Goal: Download file/media

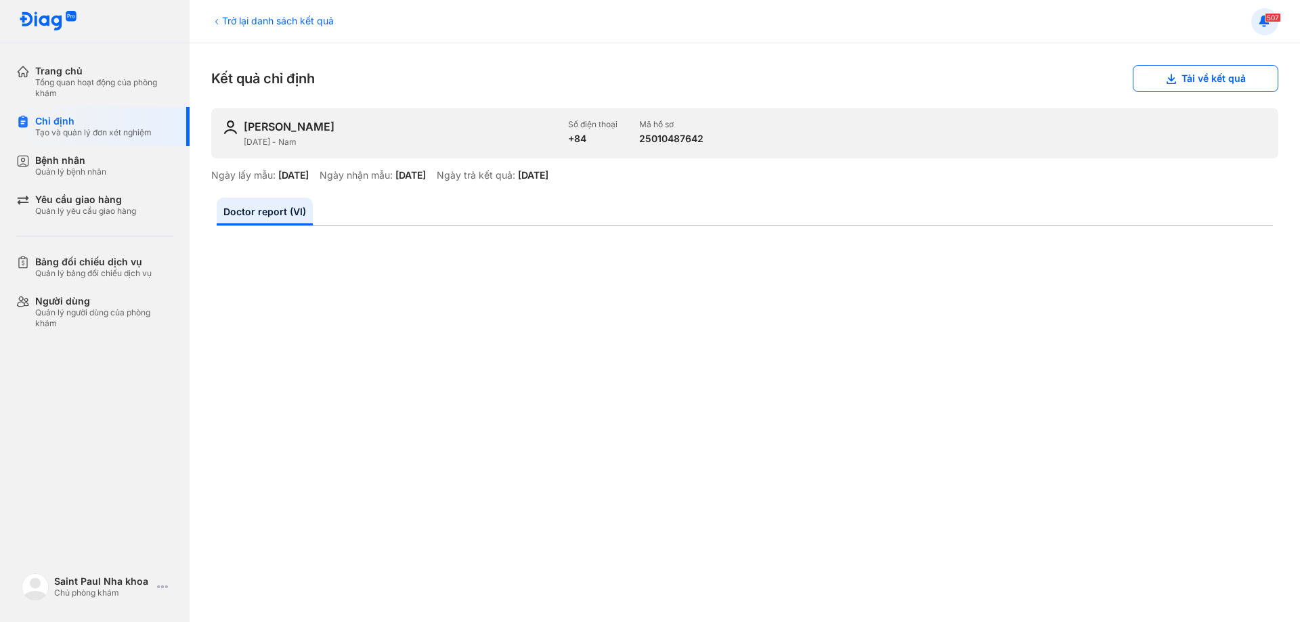
click at [1260, 19] on icon at bounding box center [1264, 21] width 15 height 15
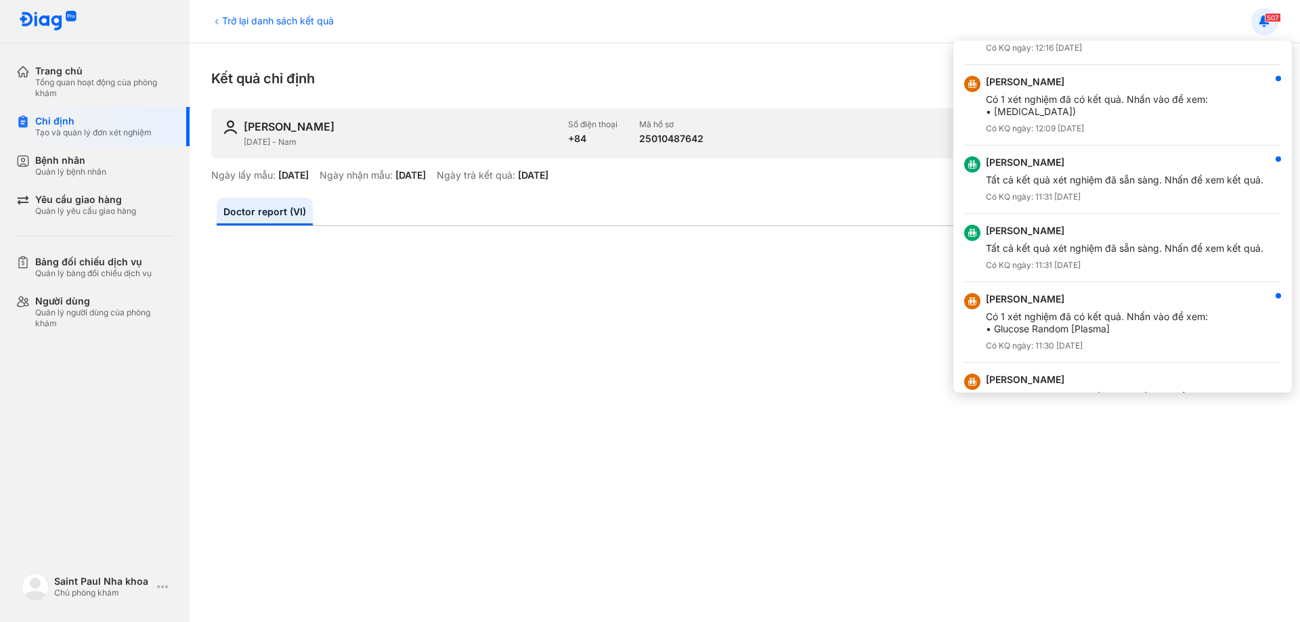
scroll to position [339, 0]
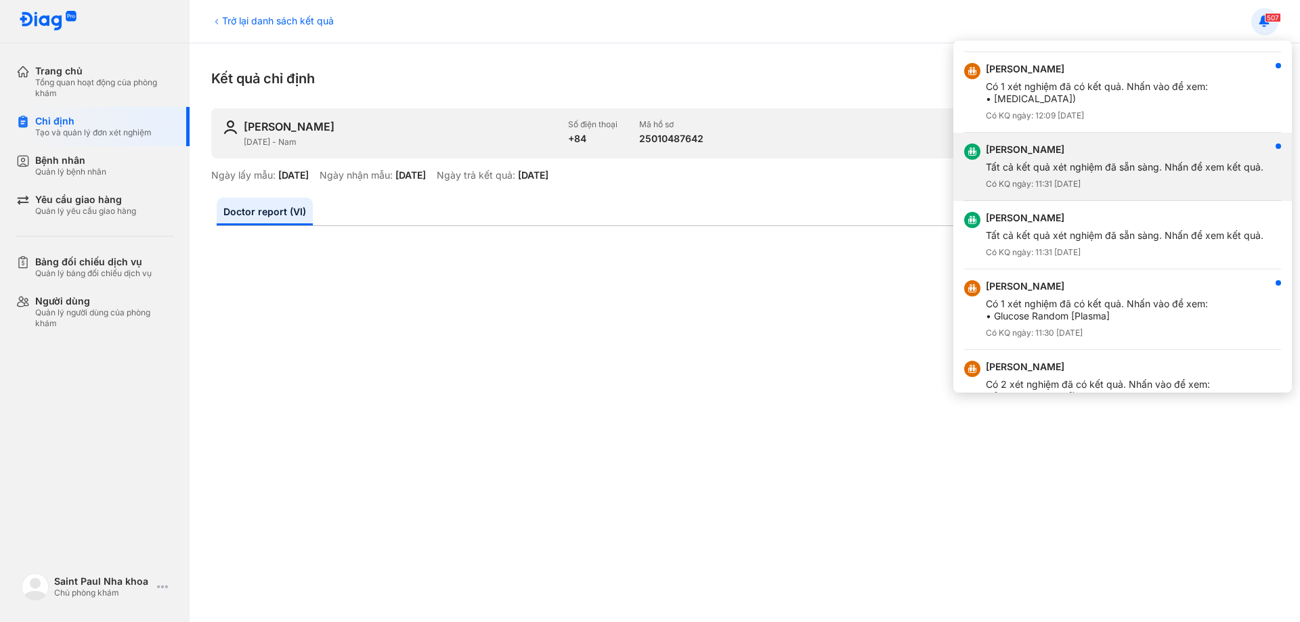
click at [1157, 166] on div "Tất cả kết quả xét nghiệm đã sẵn sàng. Nhấn để xem kết quả." at bounding box center [1125, 167] width 278 height 12
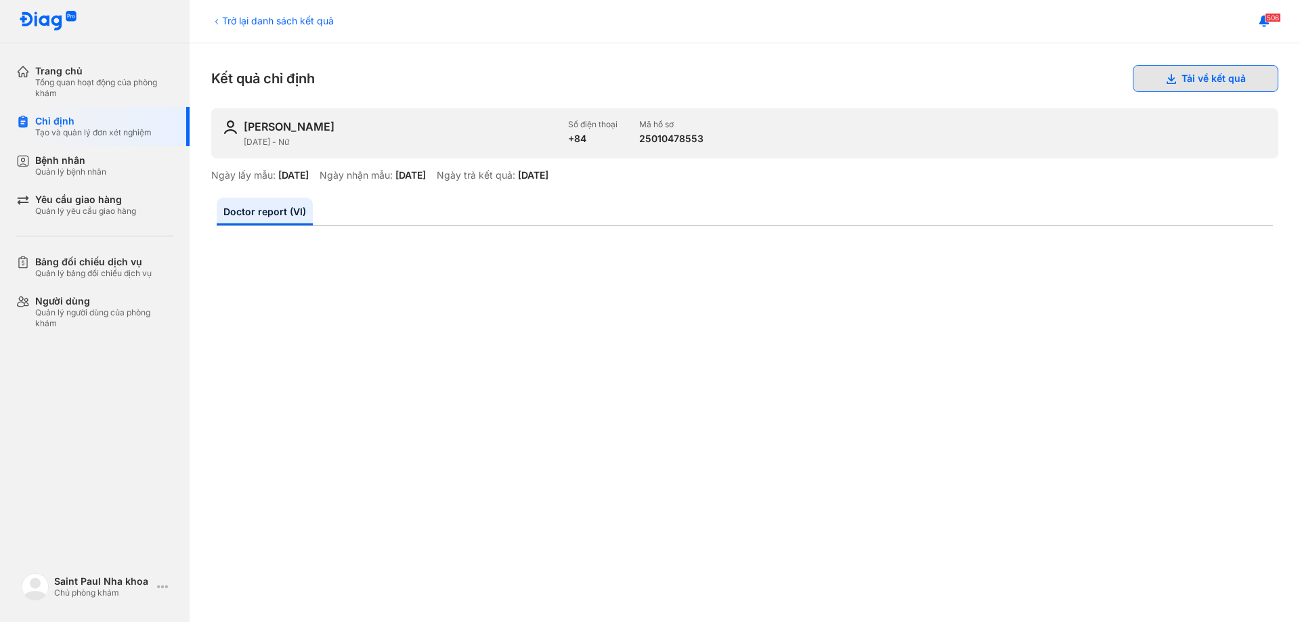
click at [1199, 79] on button "Tải về kết quả" at bounding box center [1206, 78] width 146 height 27
click at [1268, 20] on span "506" at bounding box center [1273, 17] width 16 height 9
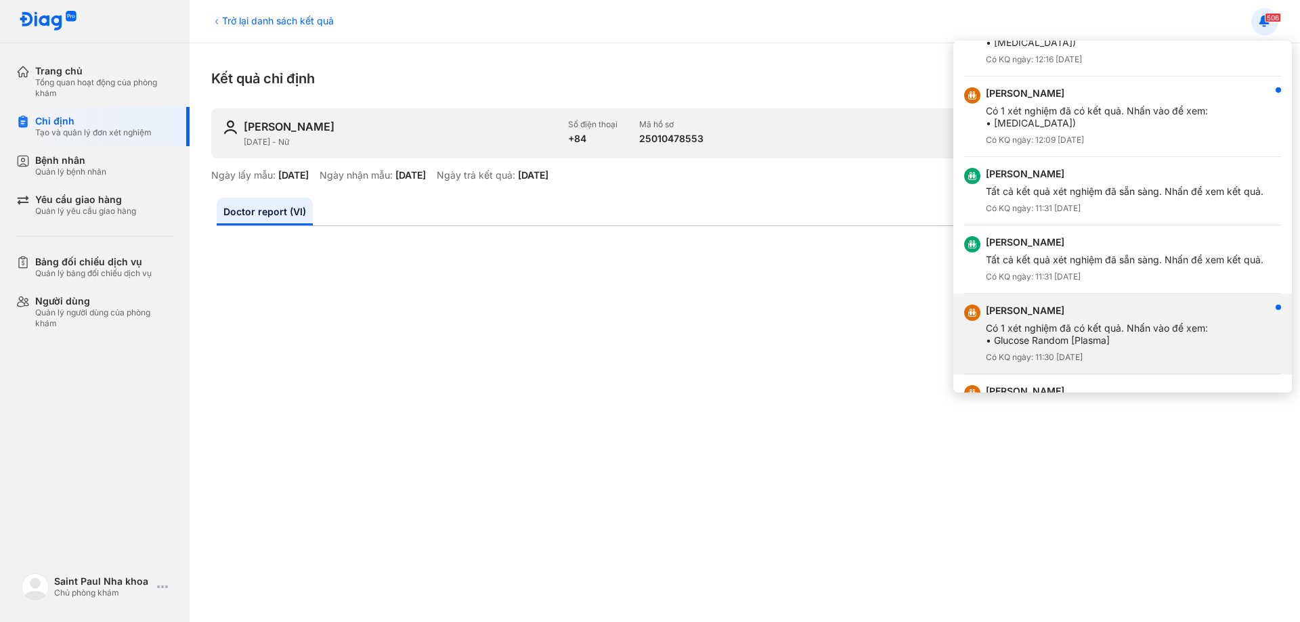
scroll to position [339, 0]
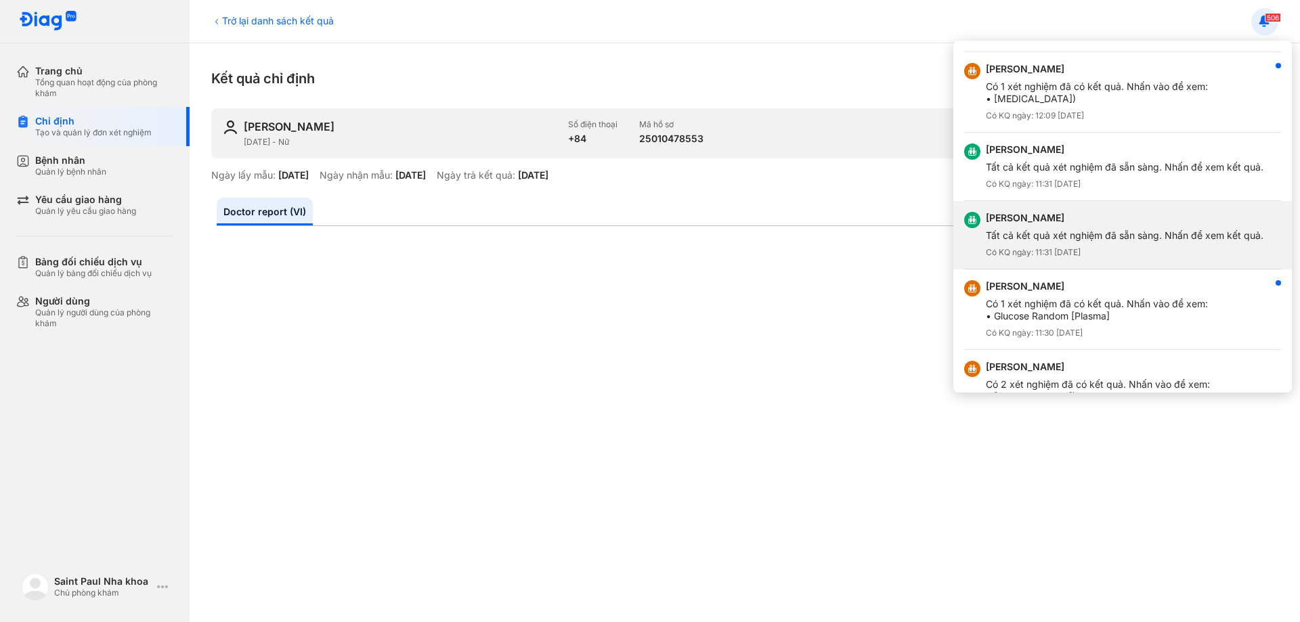
click at [1124, 236] on div "Tất cả kết quả xét nghiệm đã sẵn sàng. Nhấn để xem kết quả." at bounding box center [1125, 236] width 278 height 12
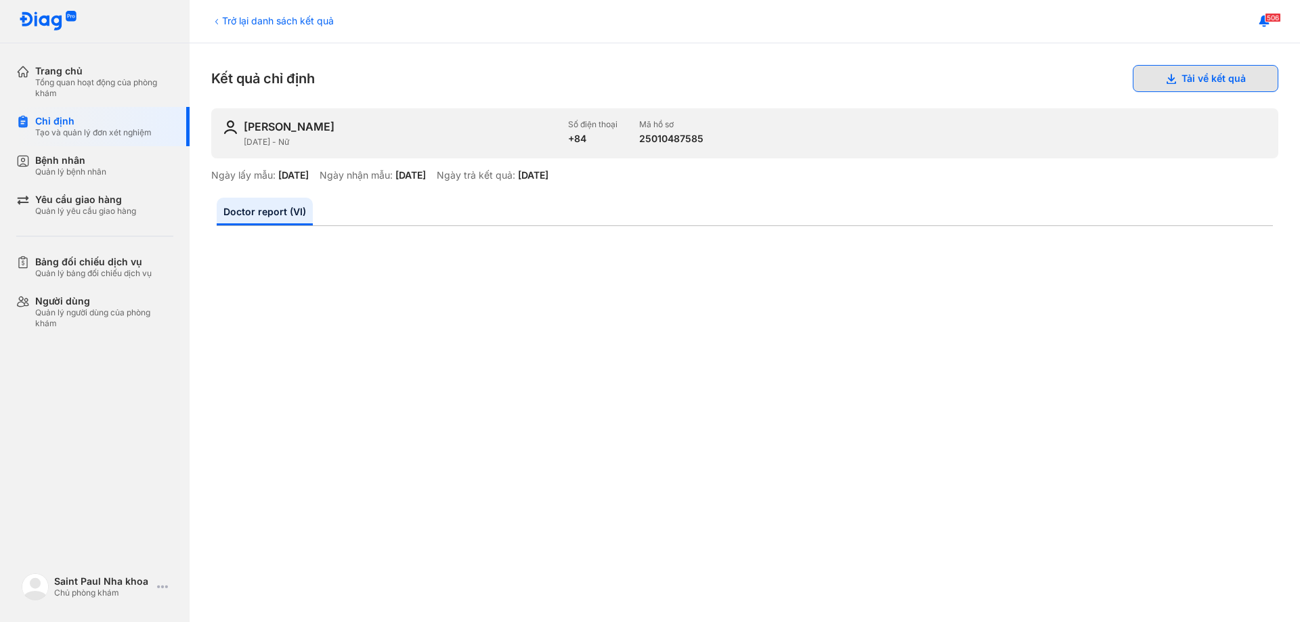
click at [1261, 75] on button "Tải về kết quả" at bounding box center [1206, 78] width 146 height 27
